Goal: Information Seeking & Learning: Learn about a topic

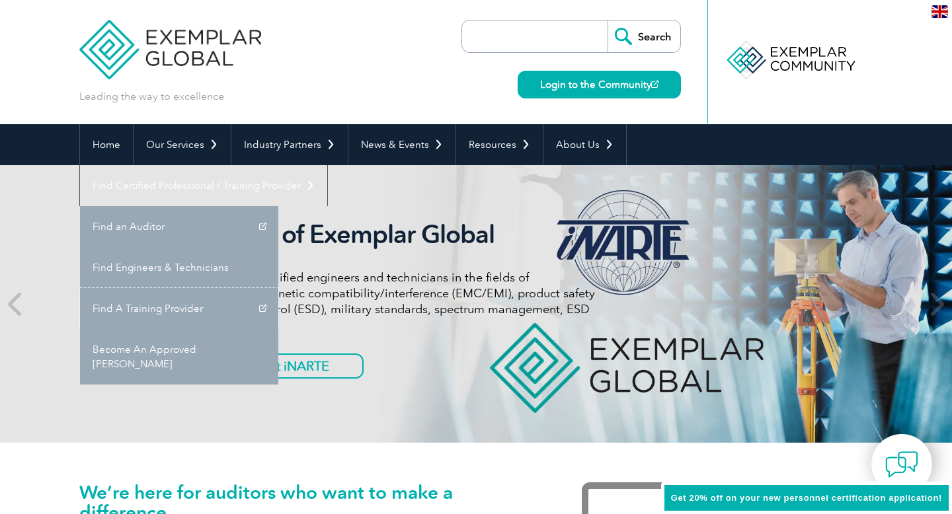
click at [278, 288] on link "Find A Training Provider" at bounding box center [179, 308] width 198 height 41
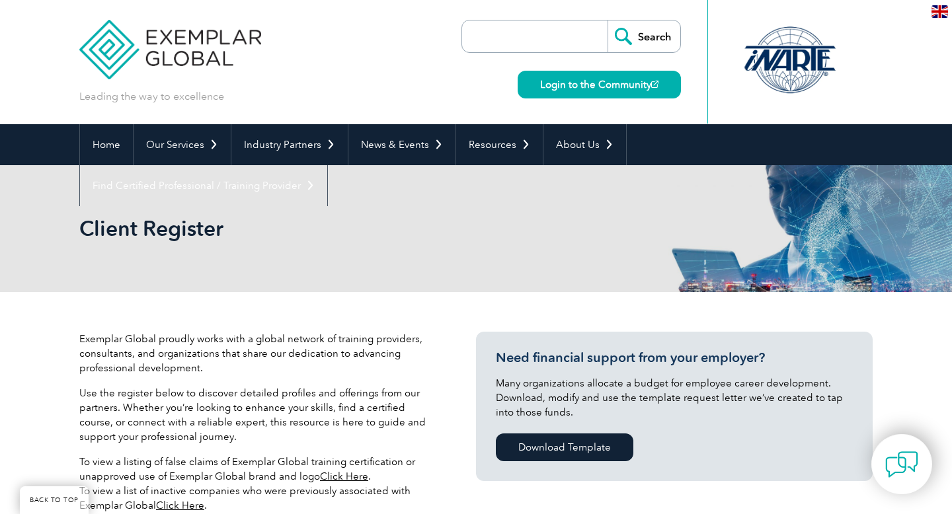
select select "[GEOGRAPHIC_DATA]"
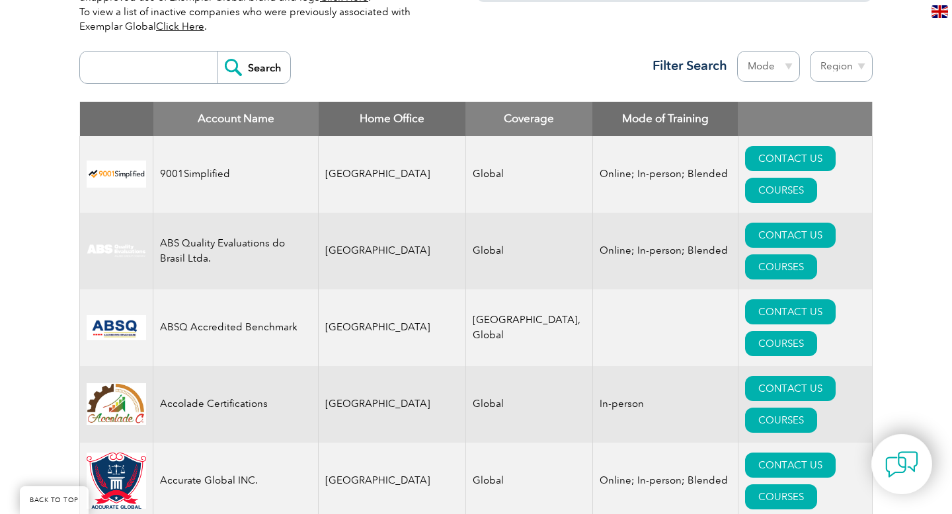
scroll to position [344, 0]
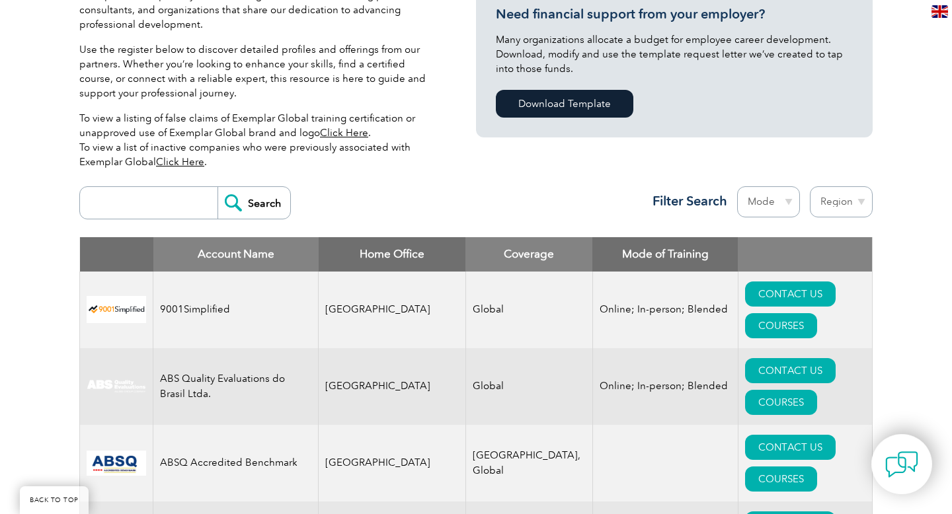
click at [861, 186] on select "Region [GEOGRAPHIC_DATA] [GEOGRAPHIC_DATA] [GEOGRAPHIC_DATA] [GEOGRAPHIC_DATA] …" at bounding box center [841, 201] width 63 height 31
click at [810, 186] on select "Region [GEOGRAPHIC_DATA] [GEOGRAPHIC_DATA] [GEOGRAPHIC_DATA] [GEOGRAPHIC_DATA] …" at bounding box center [841, 201] width 63 height 31
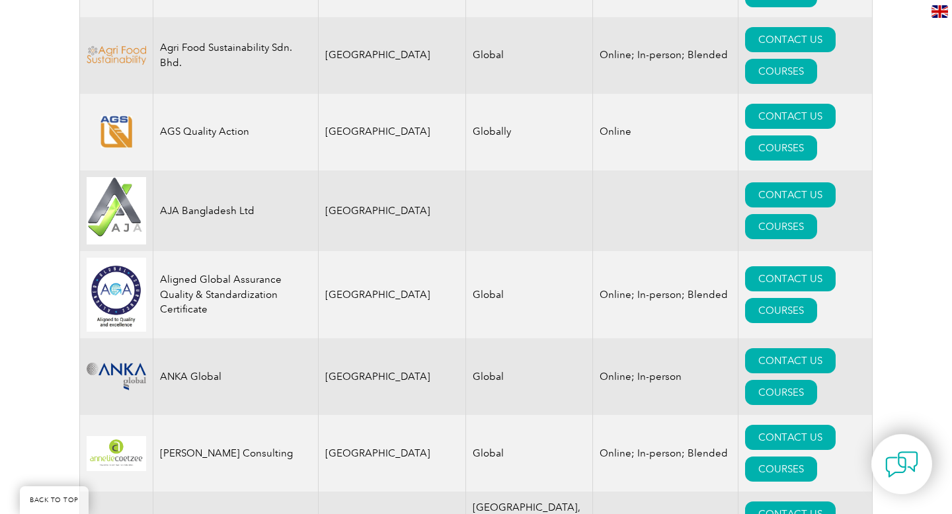
scroll to position [1321, 0]
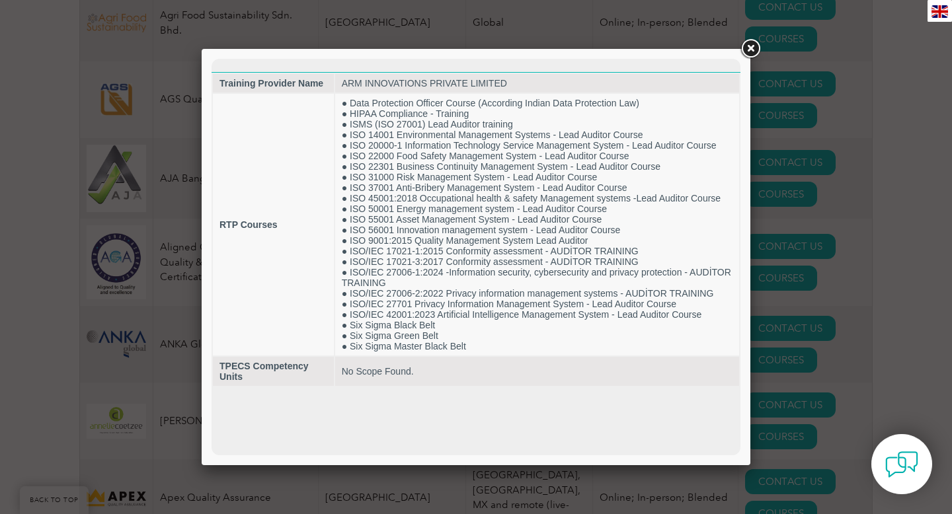
scroll to position [0, 0]
click at [752, 48] on link at bounding box center [750, 49] width 24 height 24
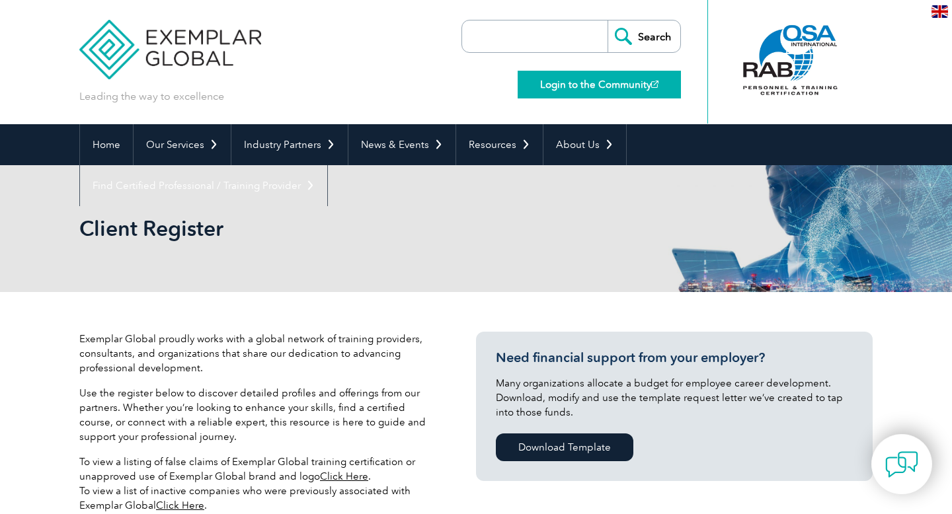
click at [573, 89] on link "Login to the Community" at bounding box center [599, 85] width 163 height 28
